Goal: Navigation & Orientation: Find specific page/section

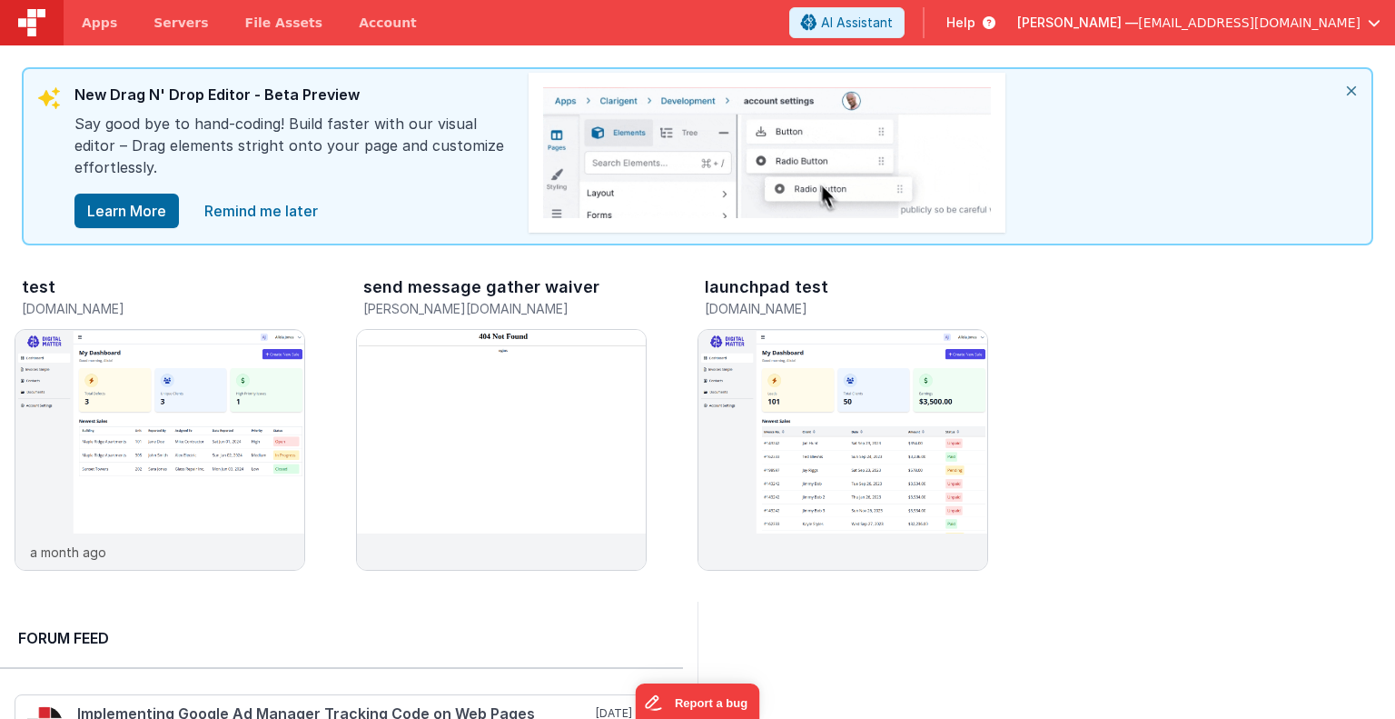
click at [976, 26] on span "Help" at bounding box center [961, 23] width 29 height 18
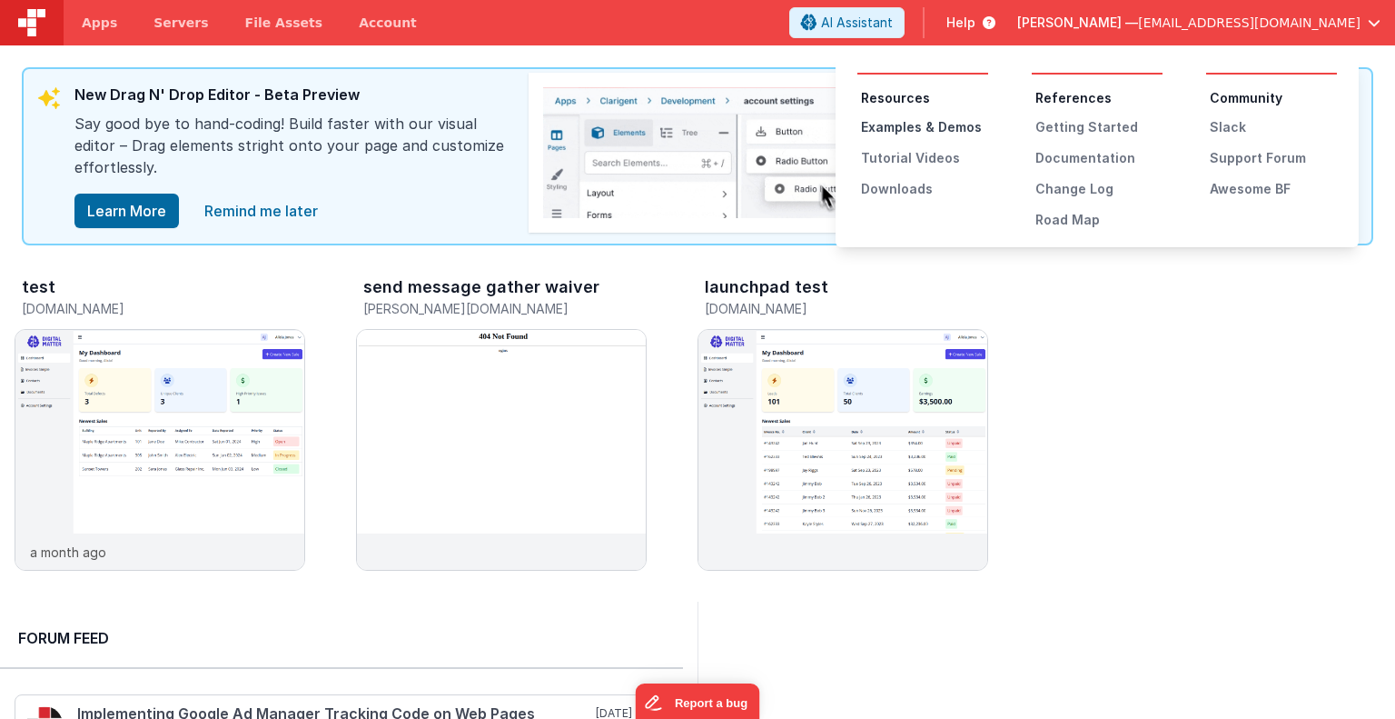
click at [941, 128] on div "Examples & Demos" at bounding box center [924, 127] width 127 height 18
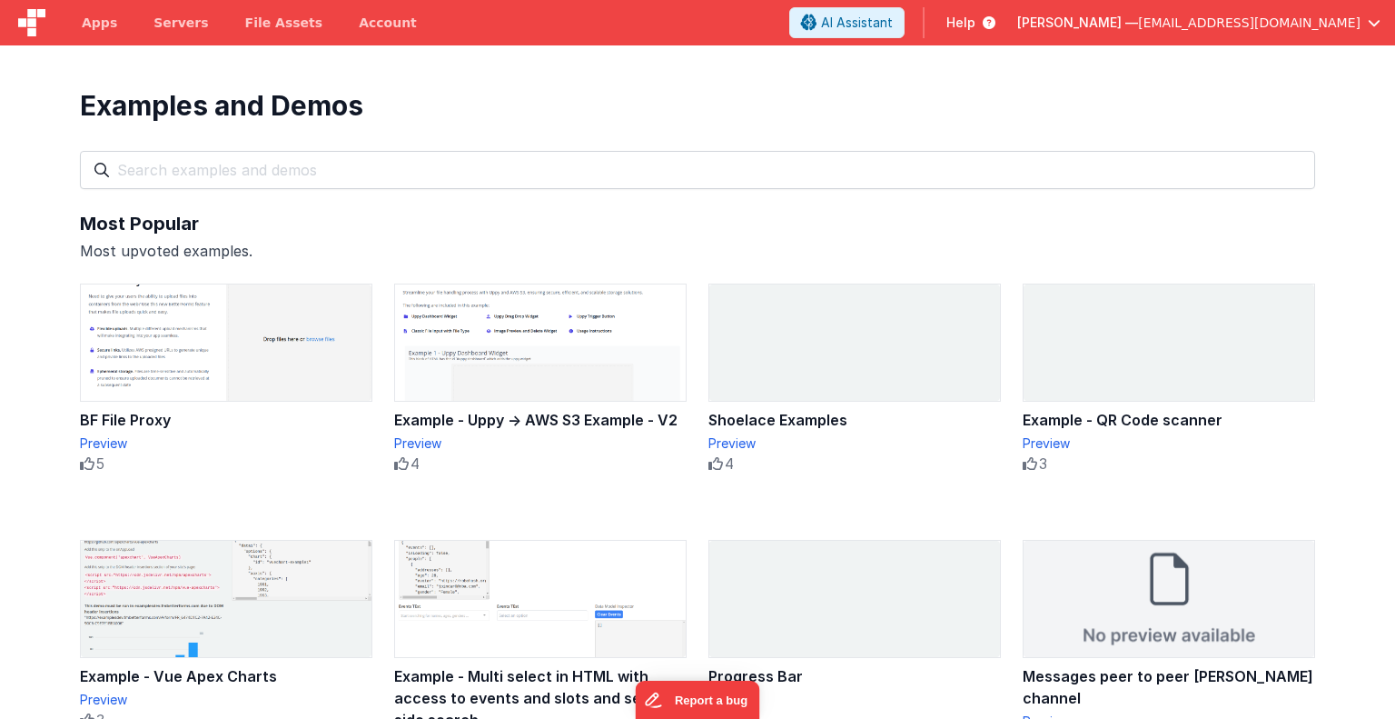
click at [976, 19] on span "Help" at bounding box center [961, 23] width 29 height 18
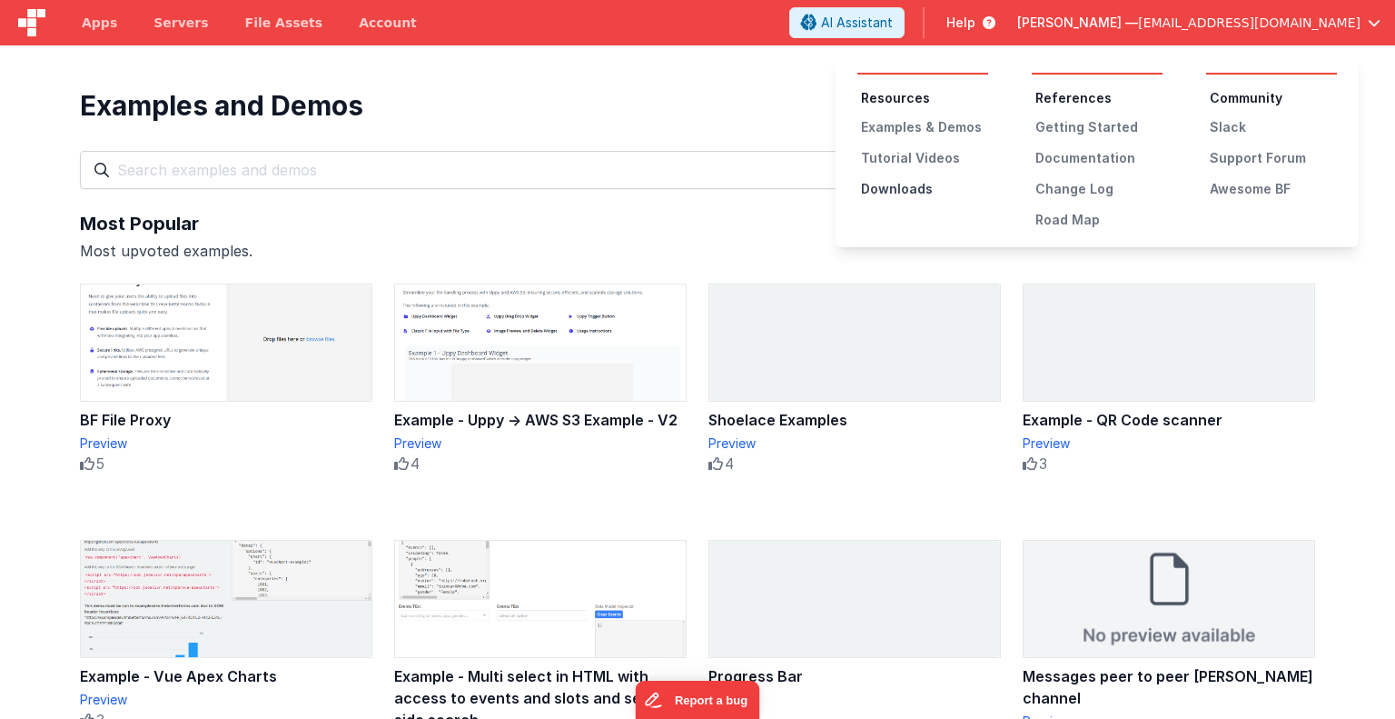
click at [911, 184] on div "Downloads" at bounding box center [924, 189] width 127 height 18
